Goal: Task Accomplishment & Management: Use online tool/utility

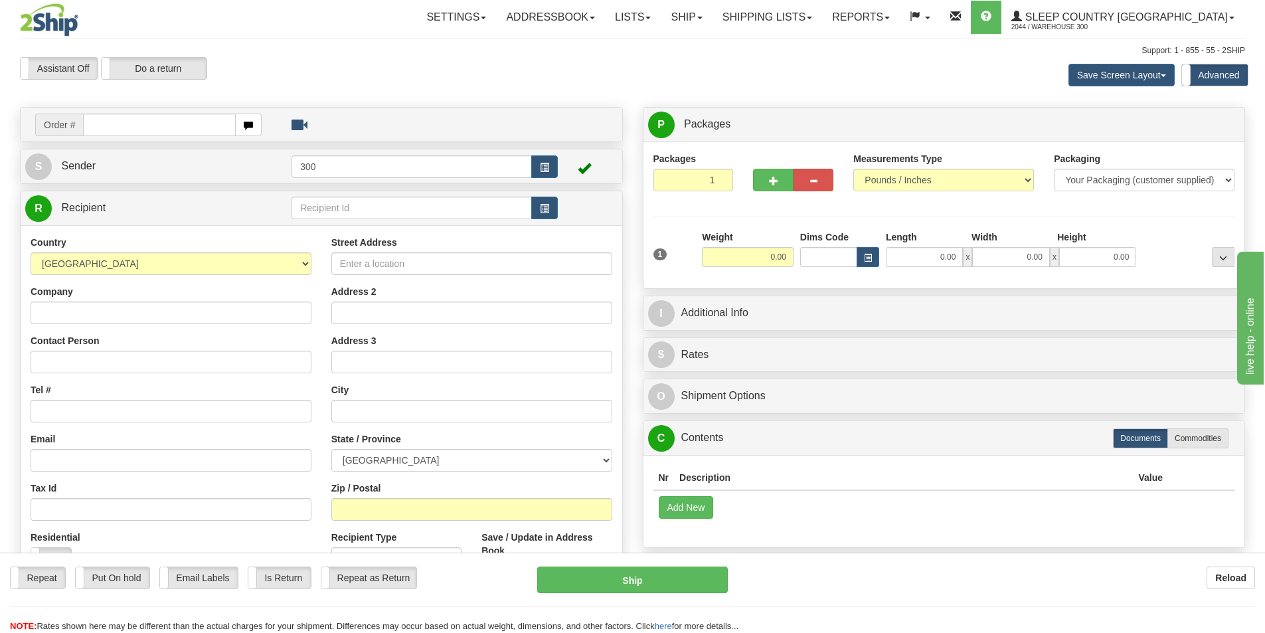
drag, startPoint x: 595, startPoint y: 286, endPoint x: 0, endPoint y: 649, distance: 696.7
click at [821, 598] on div "Repeat Repeat Put On hold Put On hold Print Order Slip Print Order Slip Email L…" at bounding box center [632, 599] width 1265 height 66
type input "9000I156213"
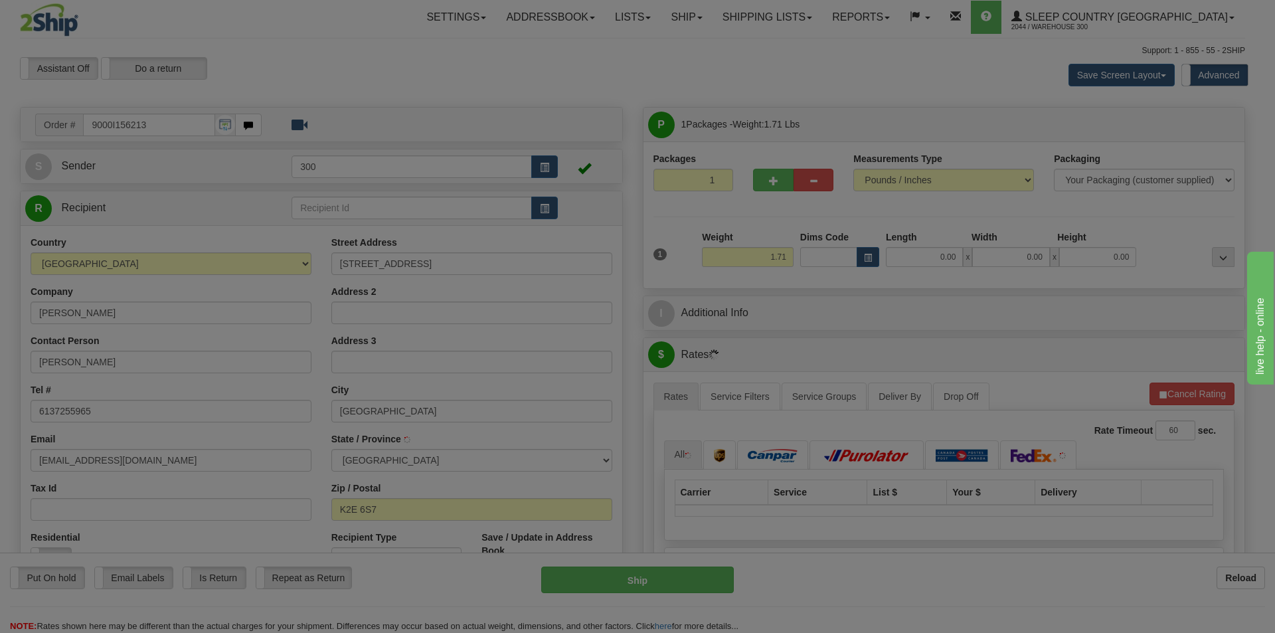
type input "NEPEAN"
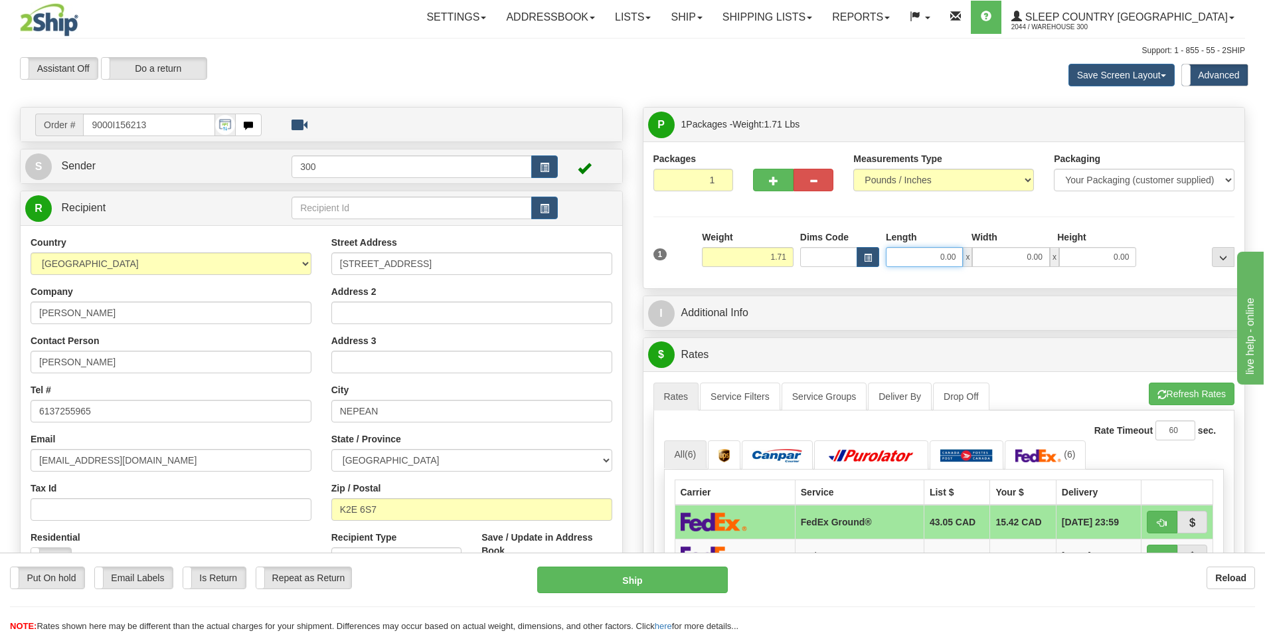
click at [906, 256] on input "0.00" at bounding box center [924, 257] width 77 height 20
type input "14.00"
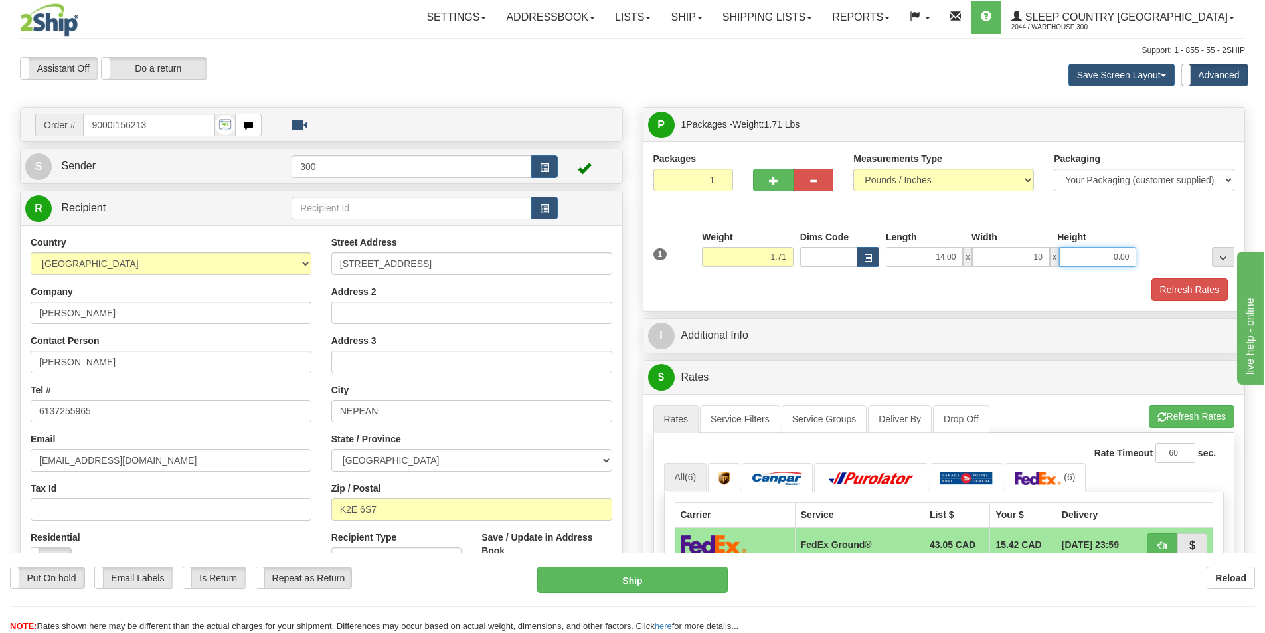
type input "10.00"
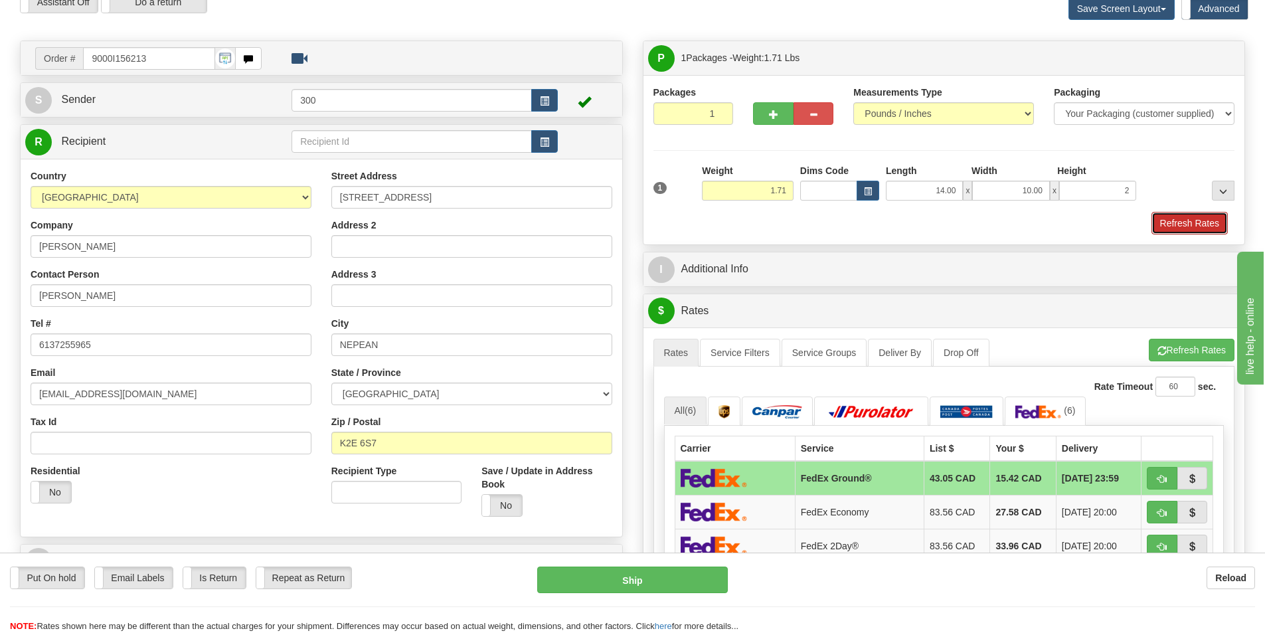
type input "2.00"
click at [1157, 222] on button "Refresh Rates" at bounding box center [1189, 223] width 76 height 23
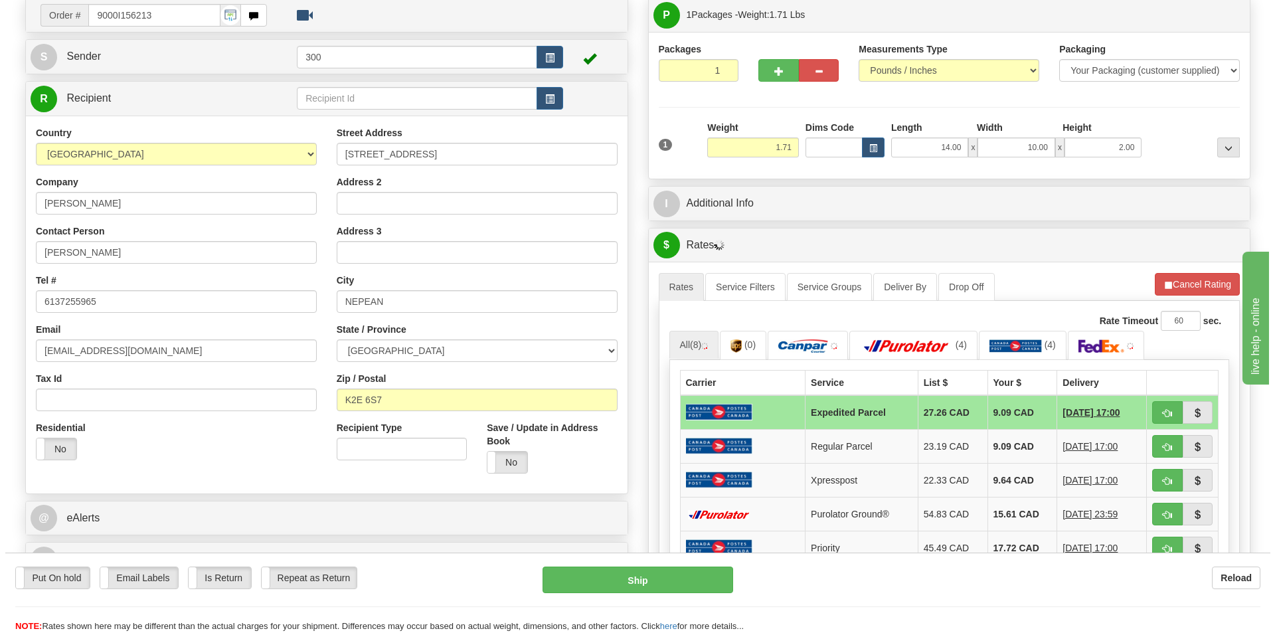
scroll to position [133, 0]
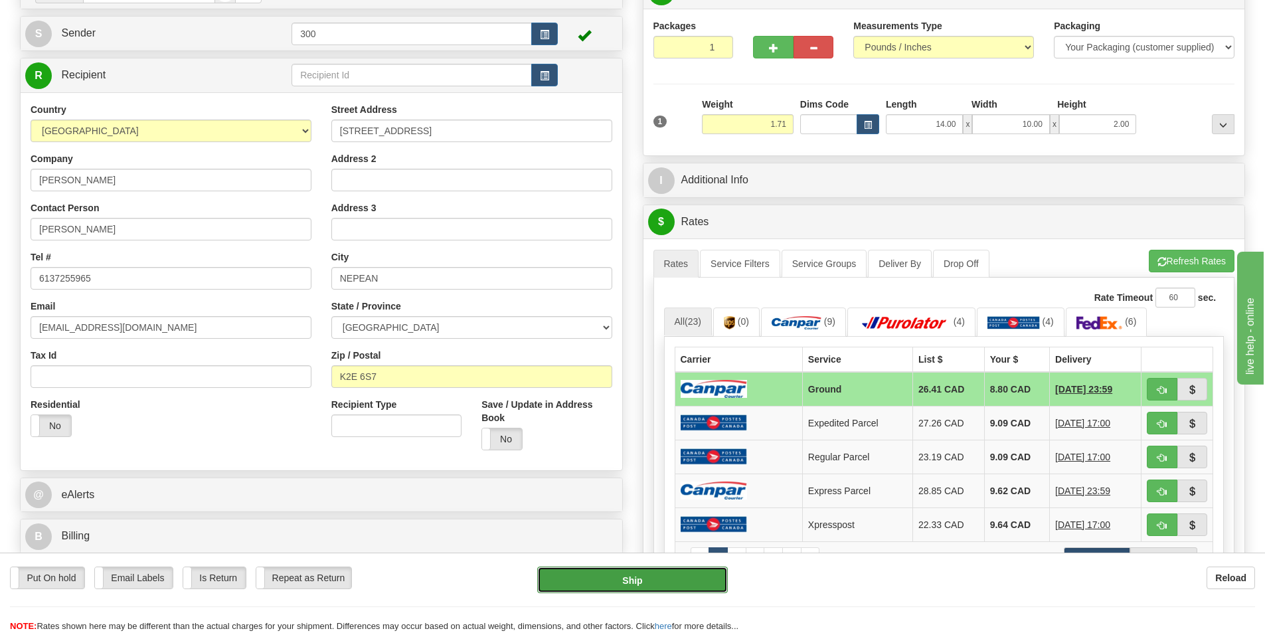
click at [612, 578] on button "Ship" at bounding box center [632, 579] width 191 height 27
type input "1"
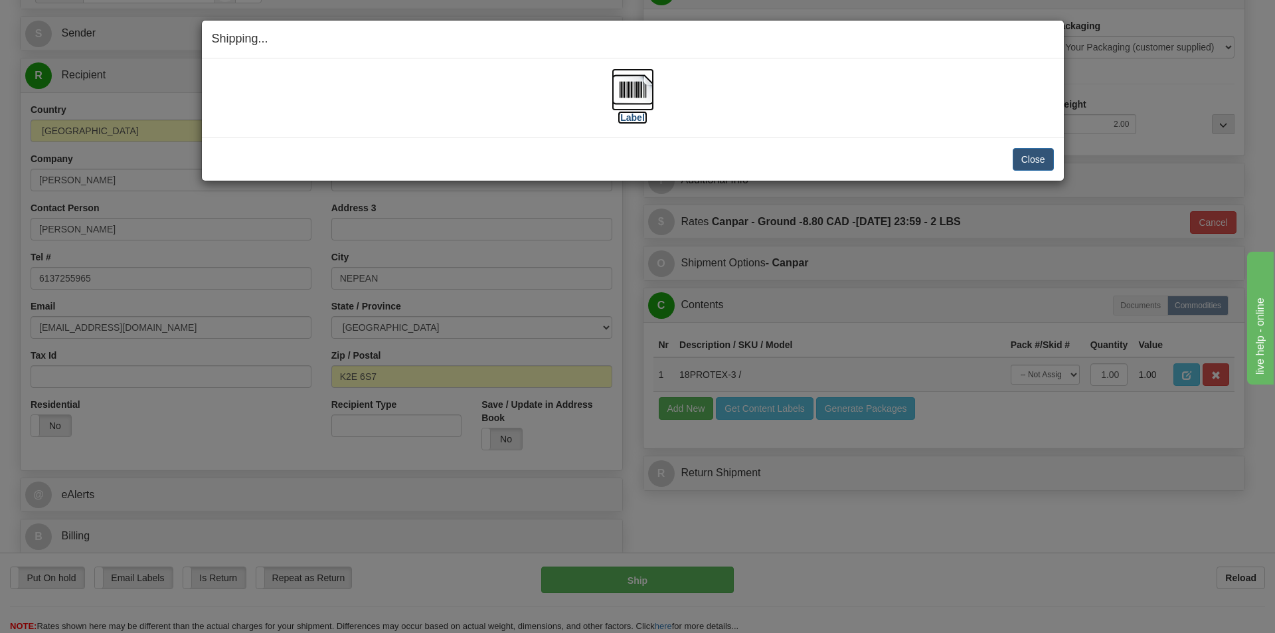
click at [625, 98] on img at bounding box center [633, 89] width 42 height 42
click at [1032, 167] on button "Close" at bounding box center [1033, 159] width 41 height 23
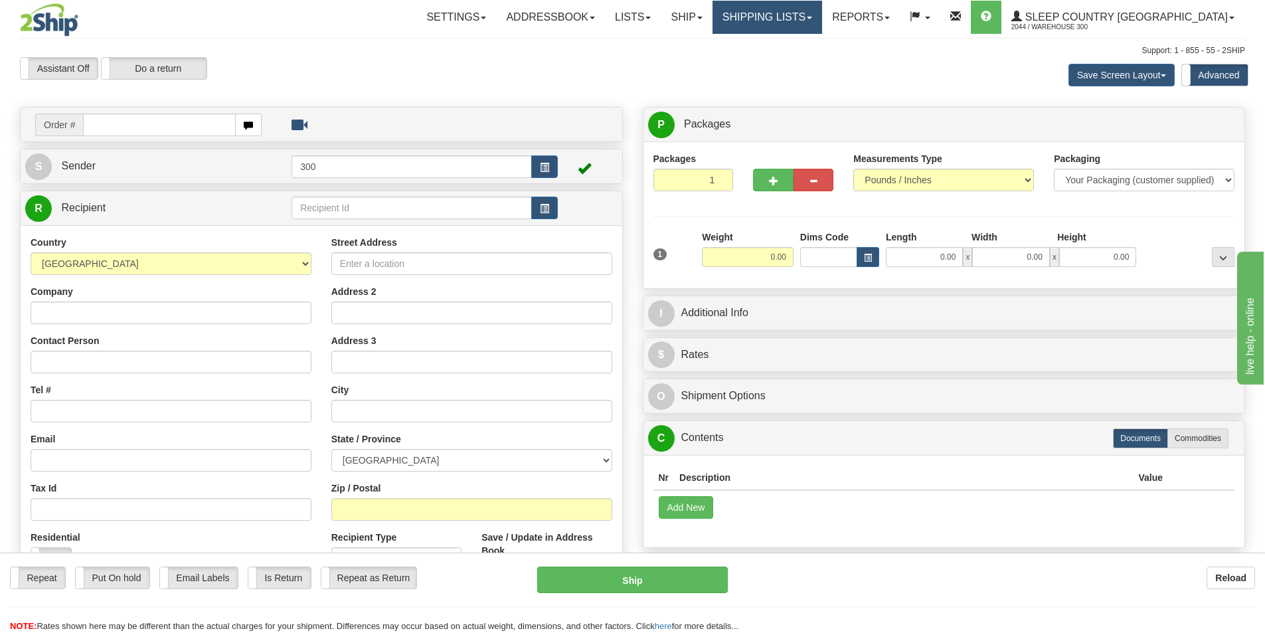
click at [819, 28] on link "Shipping lists" at bounding box center [767, 17] width 110 height 33
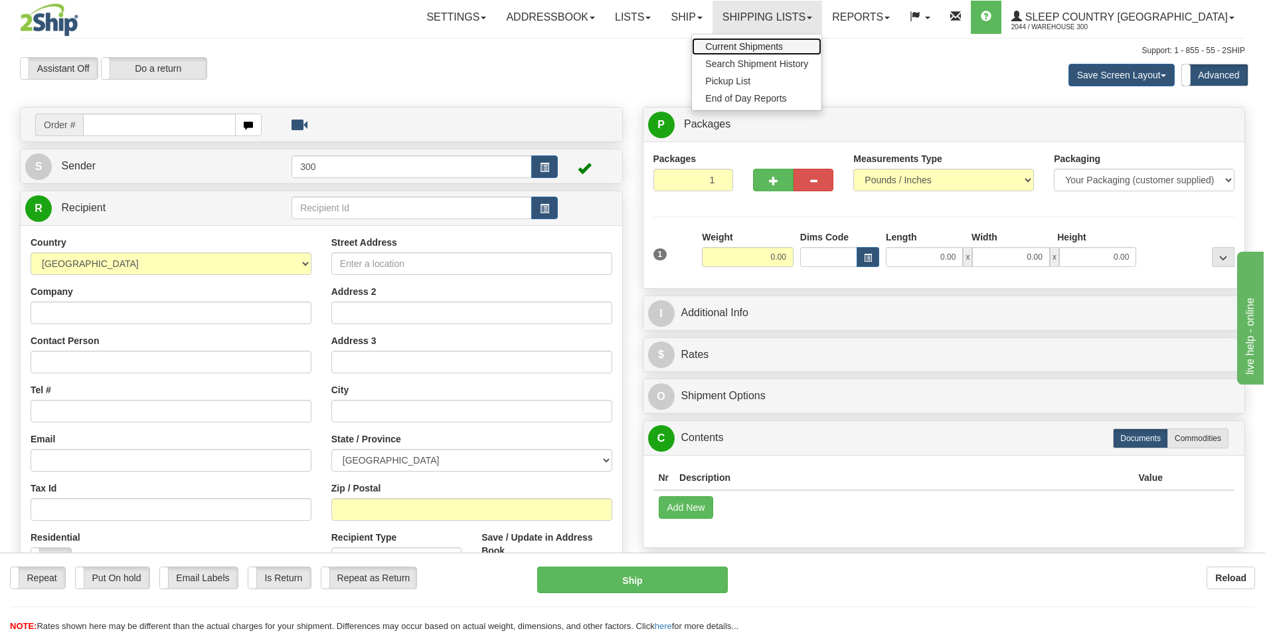
click at [783, 48] on span "Current Shipments" at bounding box center [744, 46] width 78 height 11
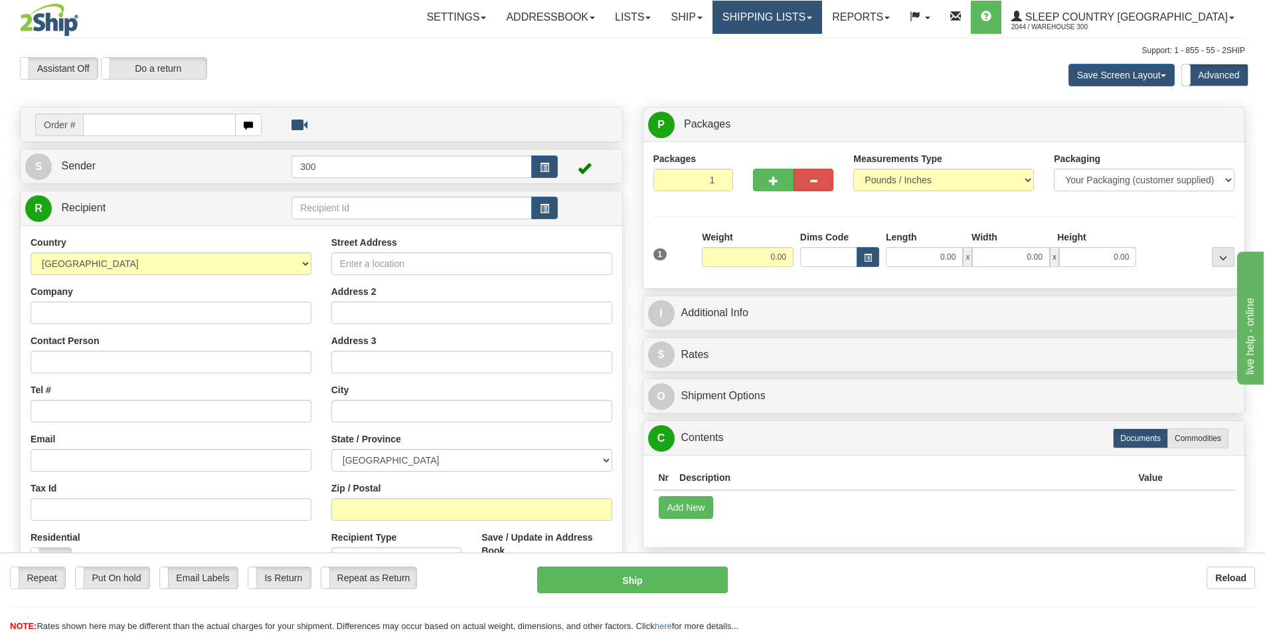
click at [814, 18] on link "Shipping lists" at bounding box center [767, 17] width 110 height 33
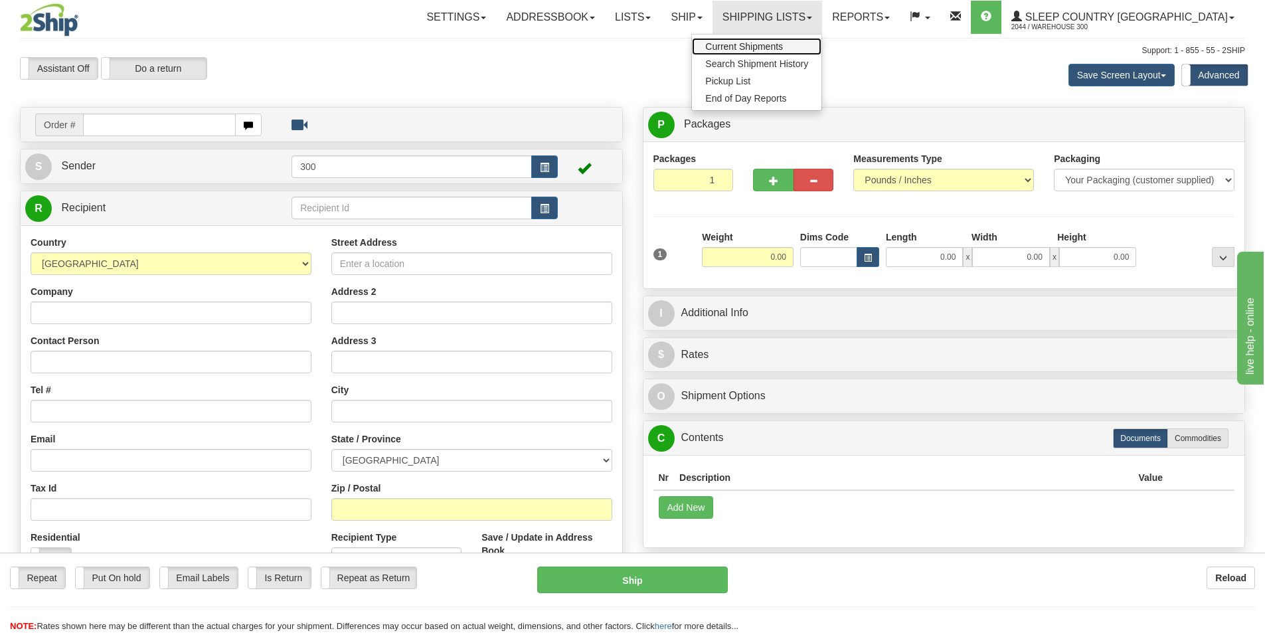
click at [783, 48] on span "Current Shipments" at bounding box center [744, 46] width 78 height 11
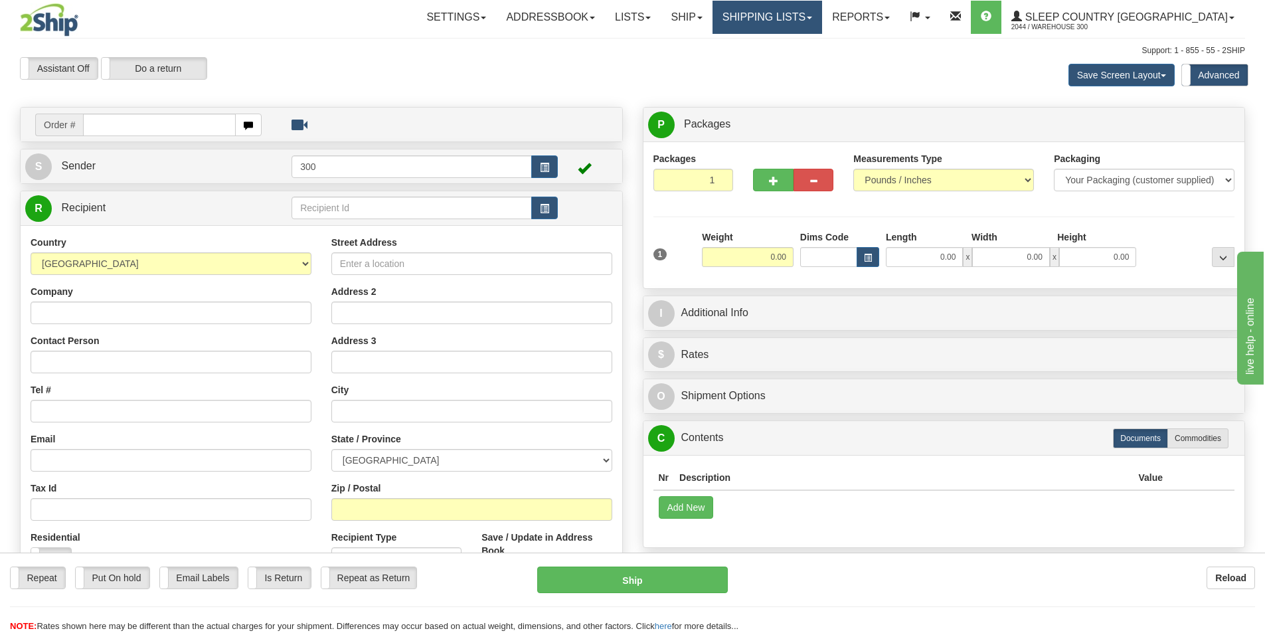
click at [822, 16] on link "Shipping lists" at bounding box center [767, 17] width 110 height 33
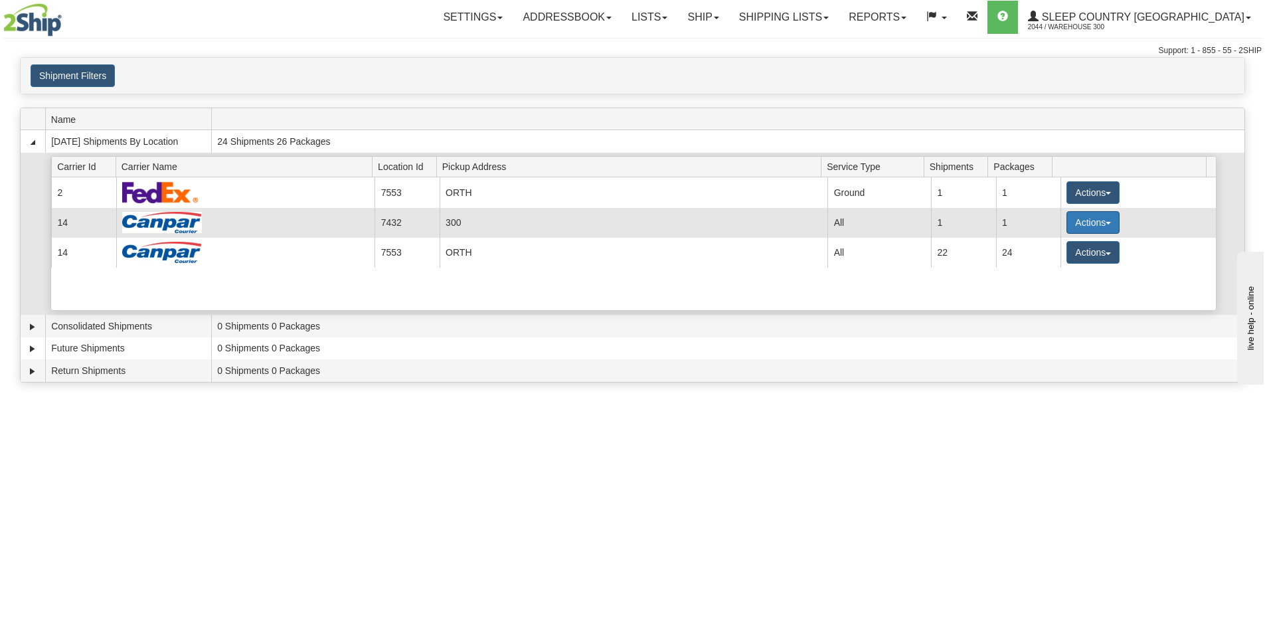
click at [1072, 223] on button "Actions" at bounding box center [1092, 222] width 53 height 23
click at [1042, 262] on span "Close" at bounding box center [1041, 264] width 31 height 9
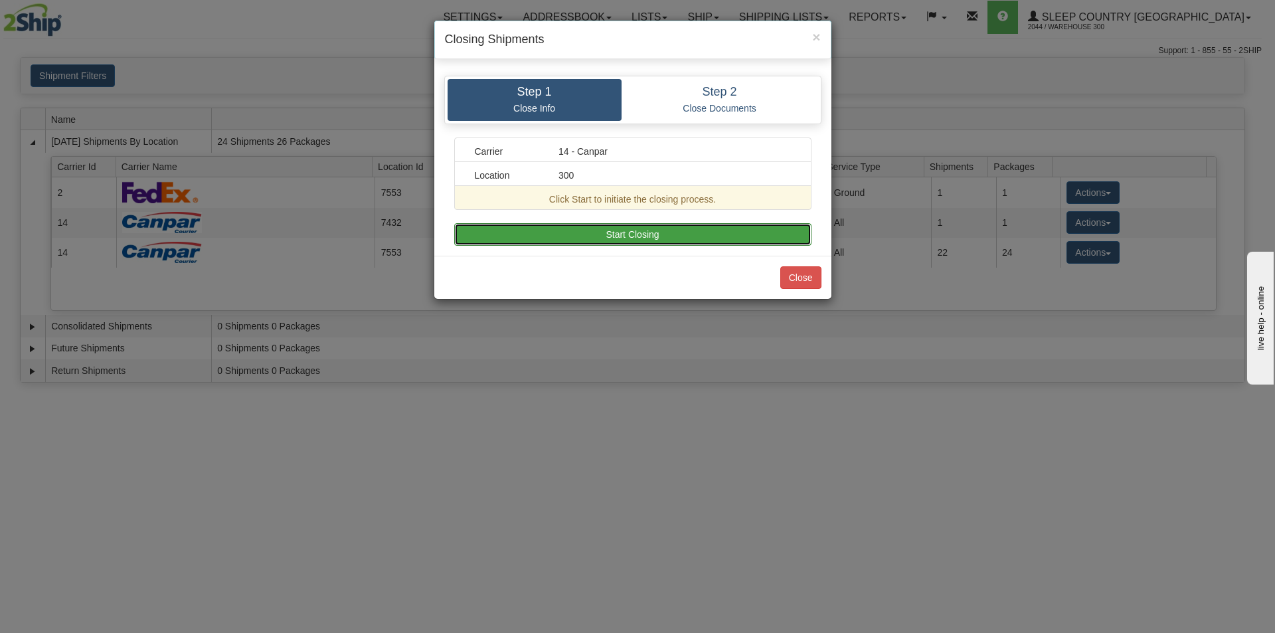
click at [742, 236] on button "Start Closing" at bounding box center [632, 234] width 357 height 23
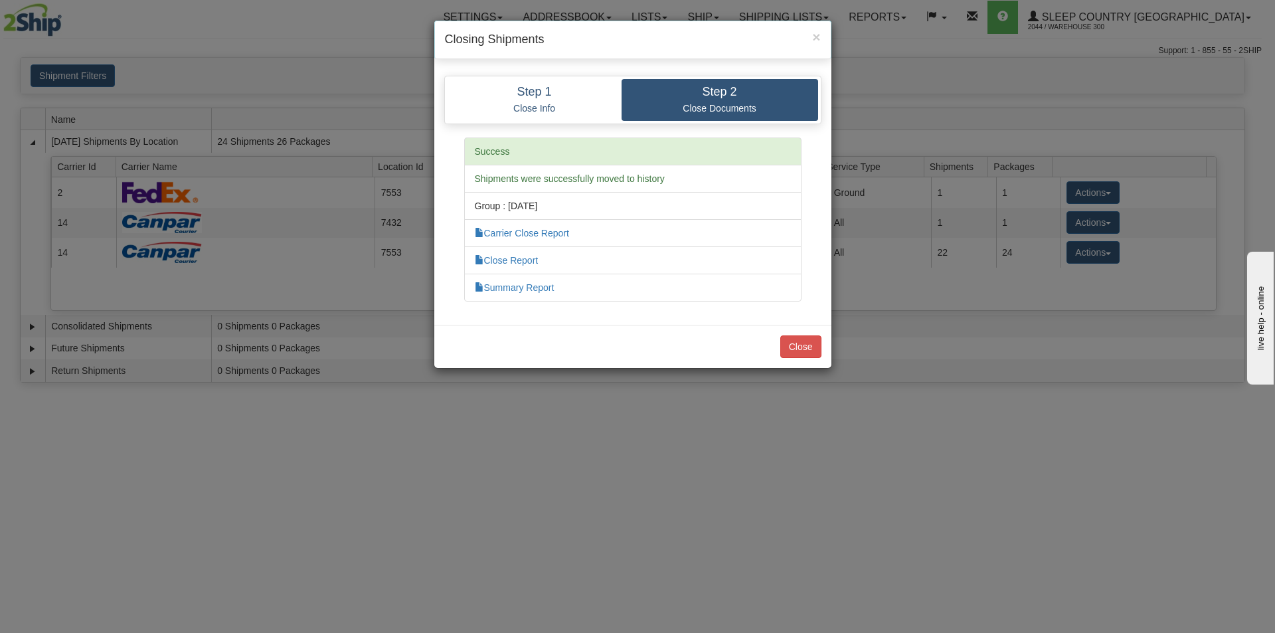
drag, startPoint x: 567, startPoint y: 284, endPoint x: 487, endPoint y: 315, distance: 85.6
click at [550, 301] on li "Summary Report" at bounding box center [632, 288] width 337 height 28
click at [511, 282] on li "Summary Report" at bounding box center [632, 288] width 337 height 28
click at [509, 284] on link "Summary Report" at bounding box center [515, 287] width 80 height 11
click at [505, 255] on link "Close Report" at bounding box center [507, 260] width 64 height 11
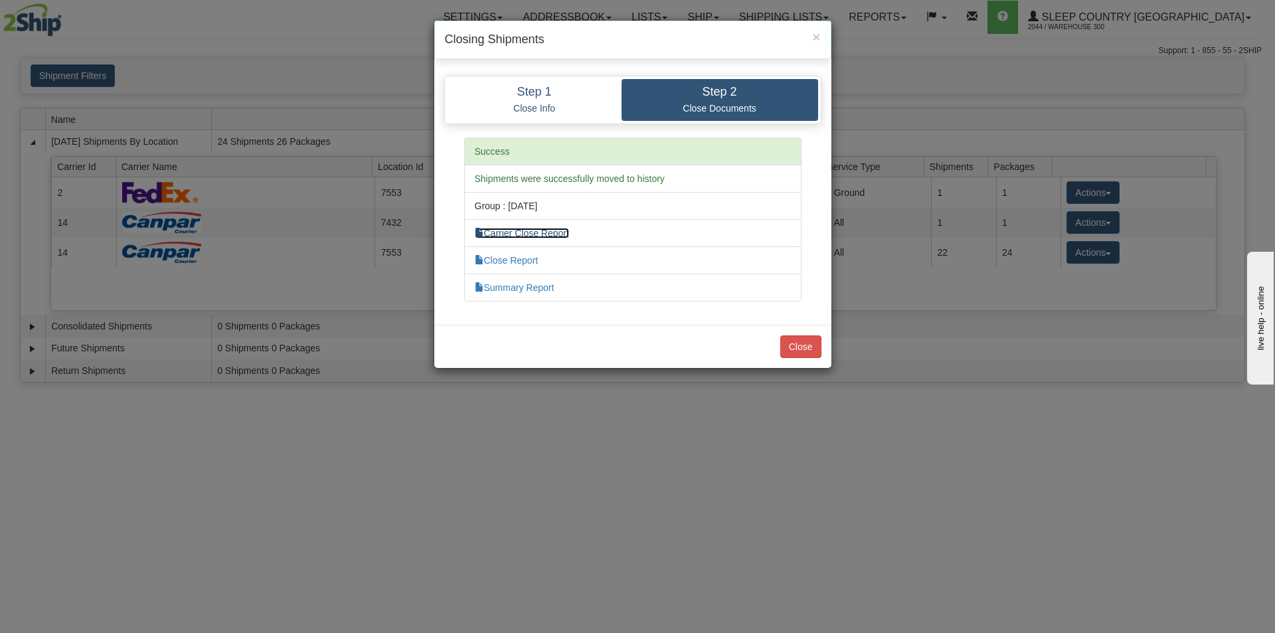
click at [521, 229] on link "Carrier Close Report" at bounding box center [522, 233] width 94 height 11
